Goal: Information Seeking & Learning: Learn about a topic

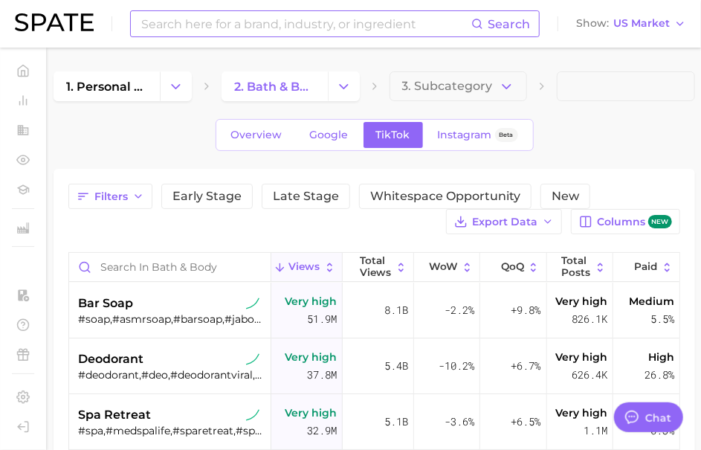
type textarea "x"
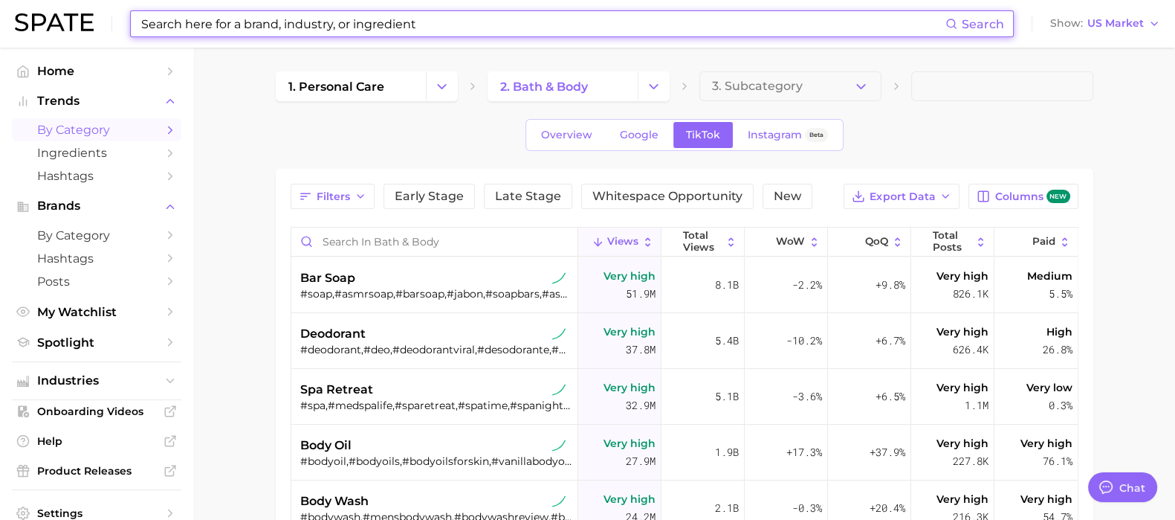
click at [199, 29] on input at bounding box center [543, 23] width 806 height 25
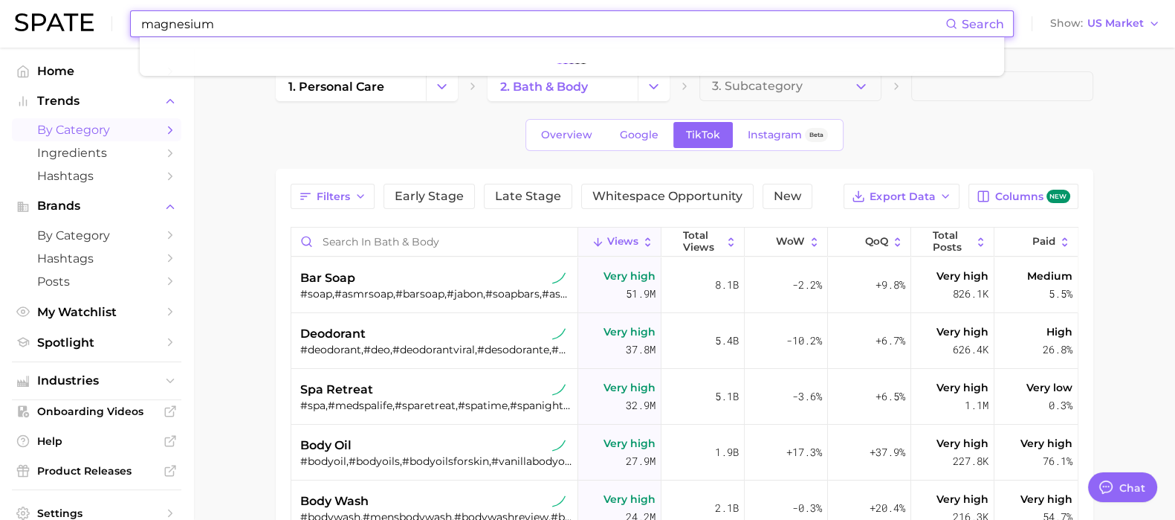
type input "magnesium"
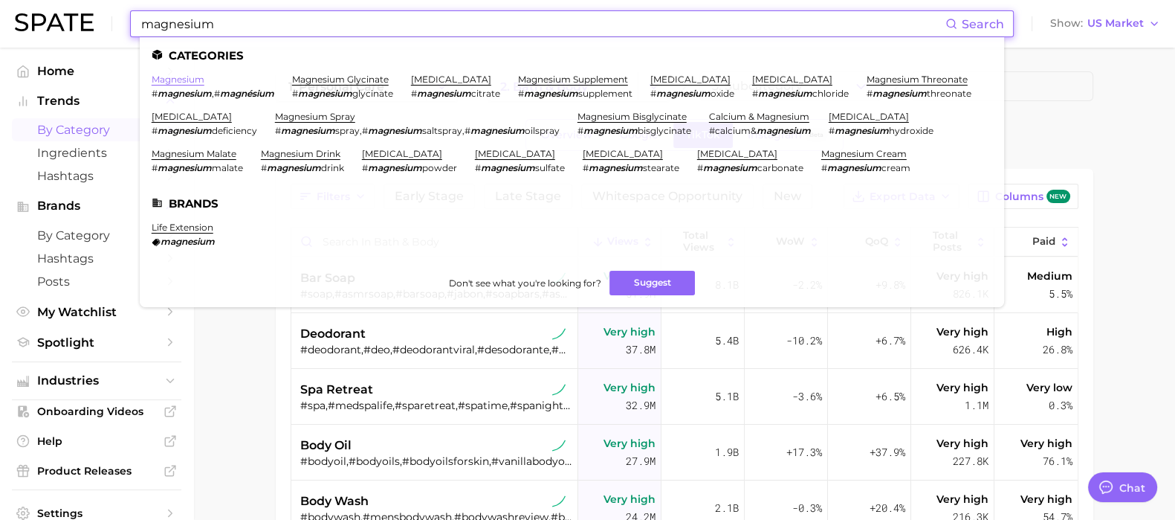
click at [179, 78] on link "magnesium" at bounding box center [178, 79] width 53 height 11
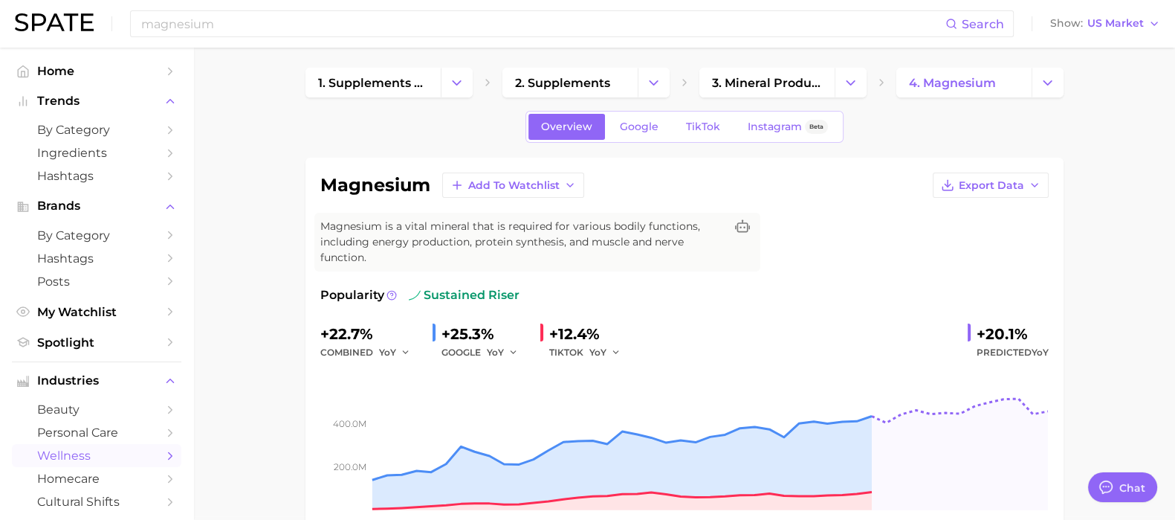
scroll to position [3, 0]
click at [652, 117] on link "Google" at bounding box center [639, 127] width 64 height 26
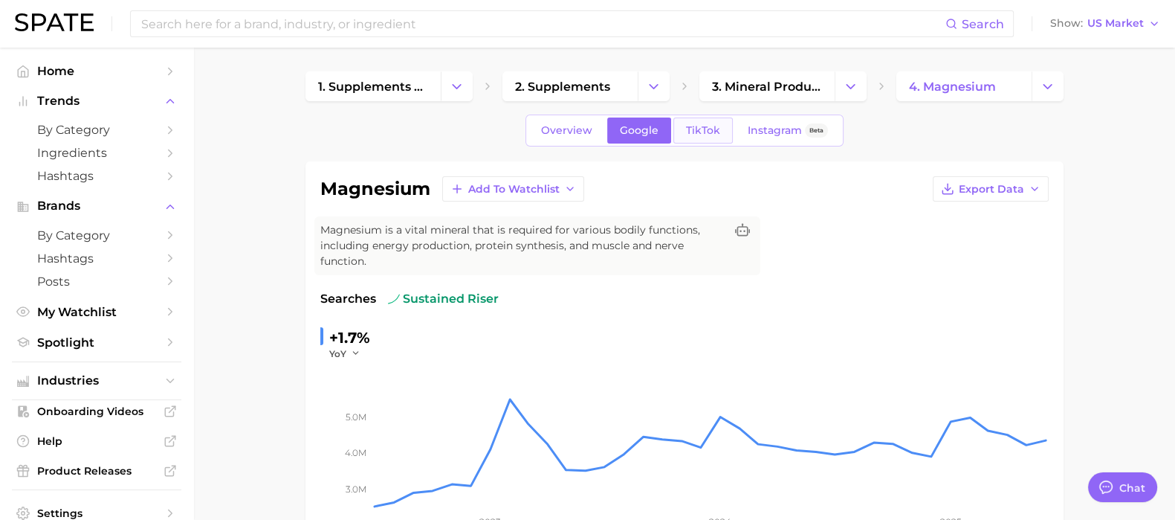
click at [699, 132] on span "TikTok" at bounding box center [703, 130] width 34 height 13
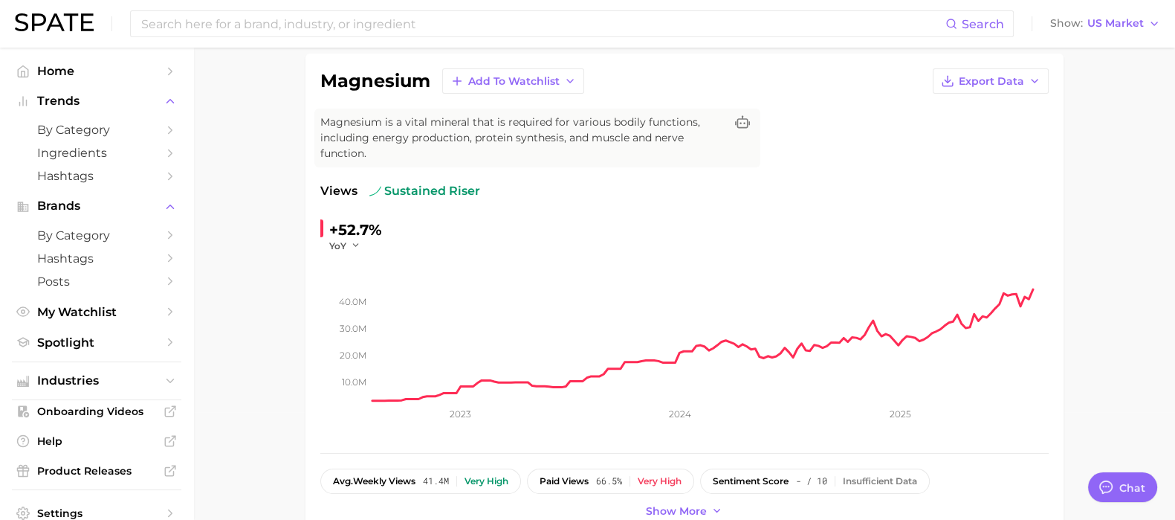
scroll to position [109, 0]
click at [123, 284] on span "Posts" at bounding box center [96, 281] width 119 height 14
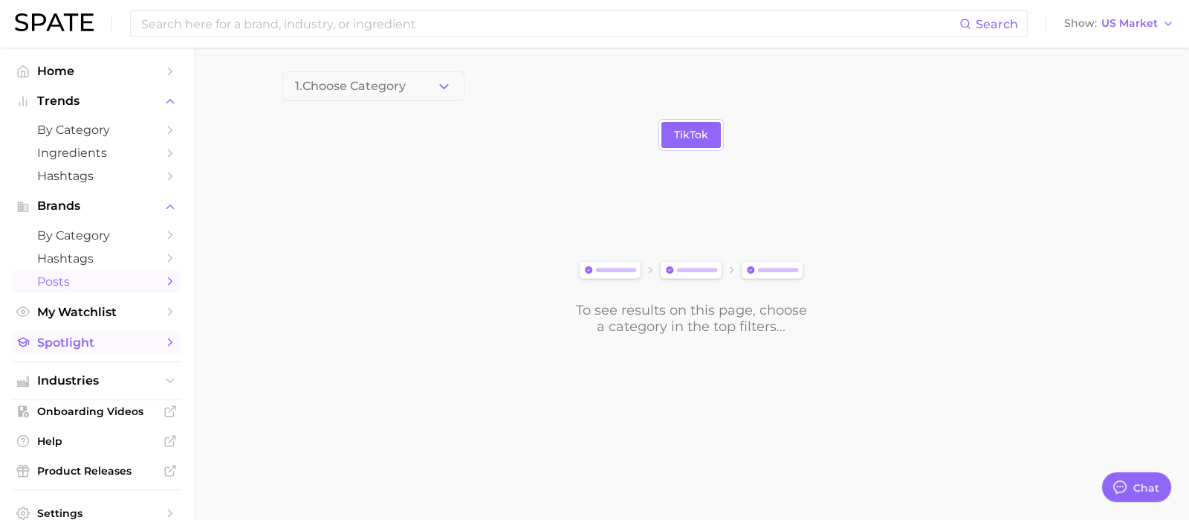
click at [143, 352] on link "Spotlight" at bounding box center [96, 342] width 169 height 23
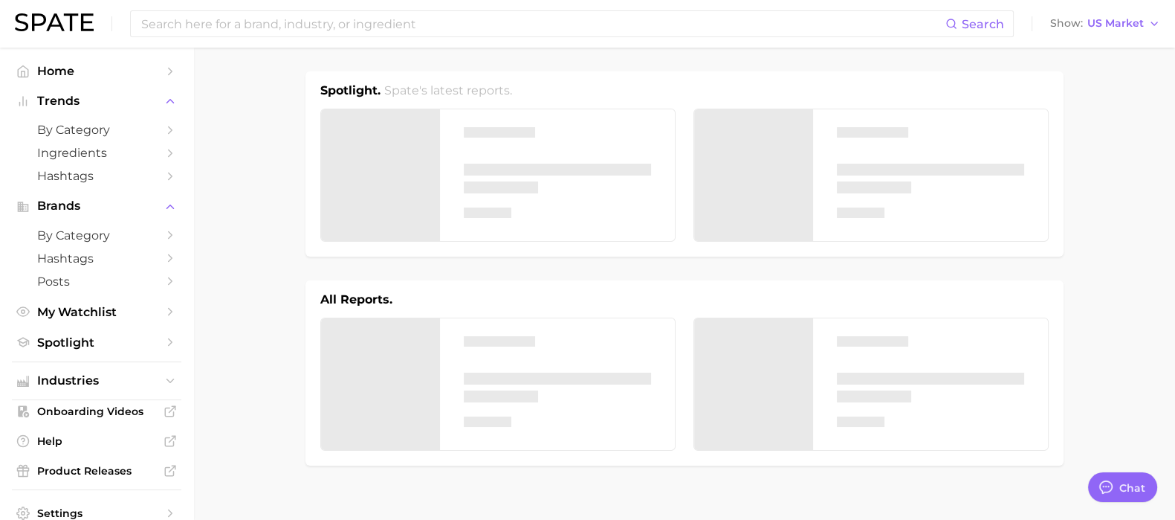
type textarea "x"
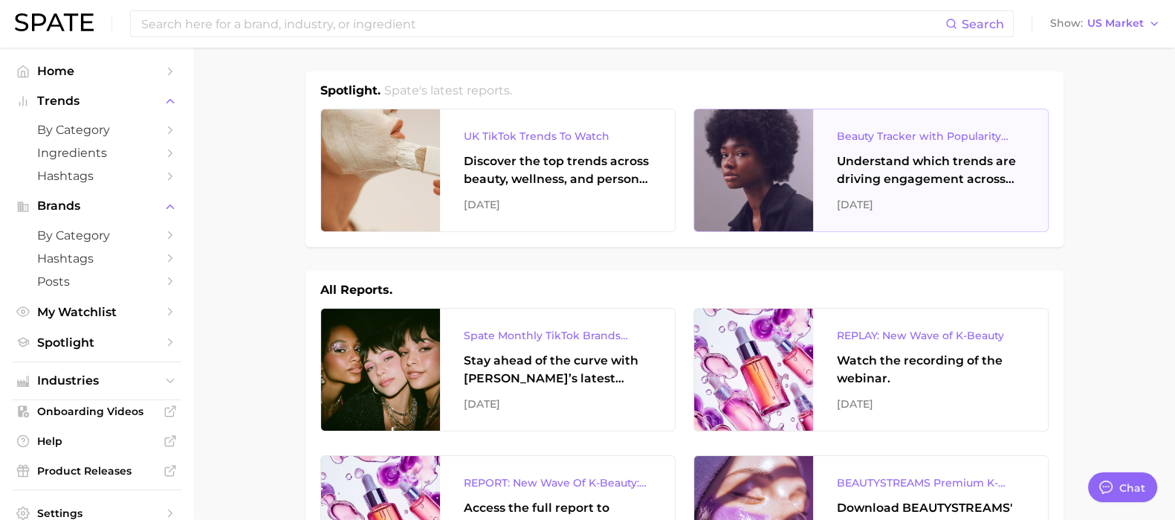
click at [947, 175] on div "Understand which trends are driving engagement across platforms in the skin, ha…" at bounding box center [930, 170] width 187 height 36
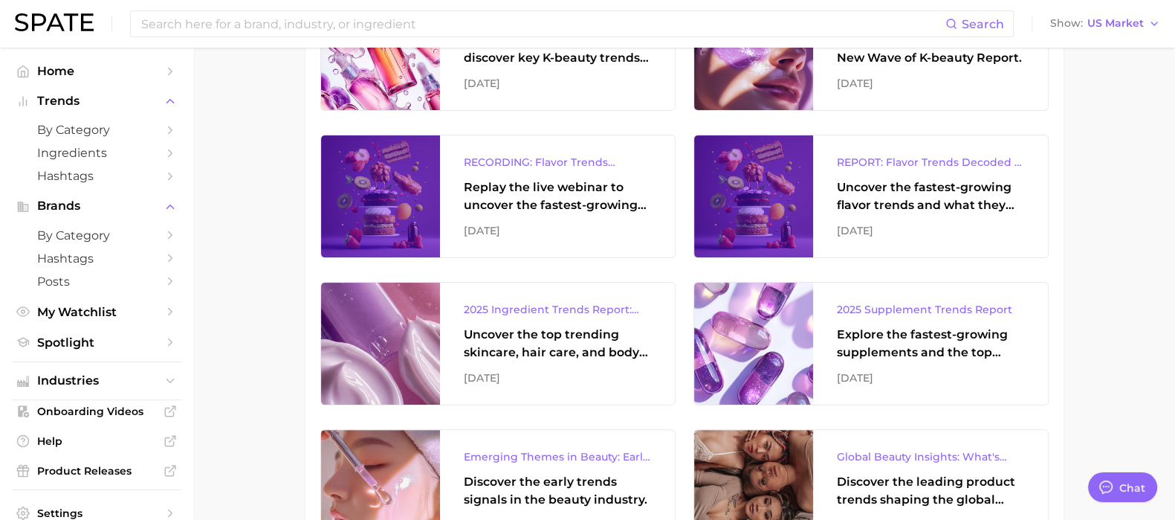
scroll to position [468, 0]
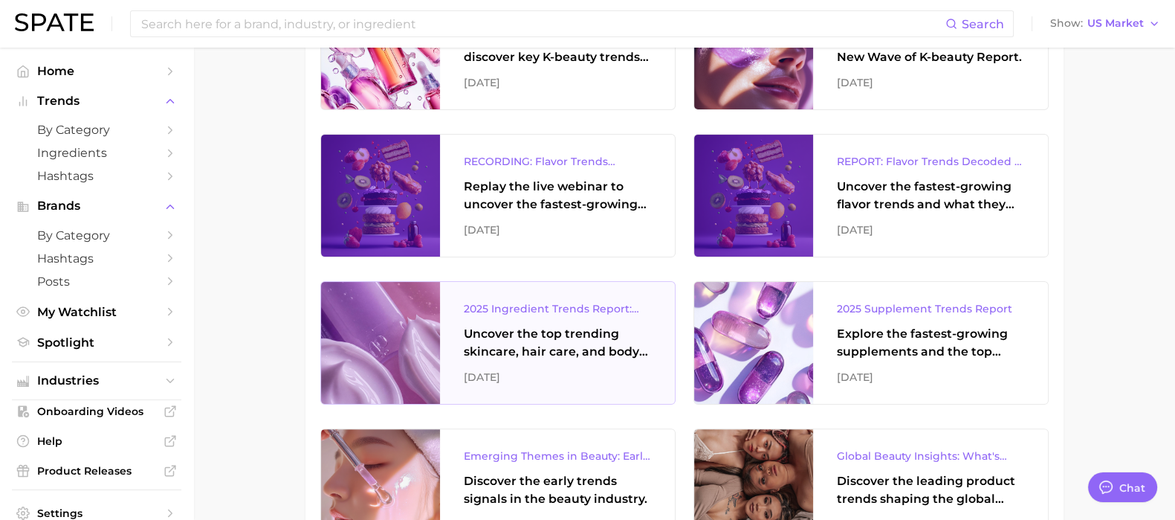
click at [551, 308] on div "2025 Ingredient Trends Report: The Ingredients Defining Beauty in [DATE]" at bounding box center [557, 309] width 187 height 18
